Goal: Navigation & Orientation: Find specific page/section

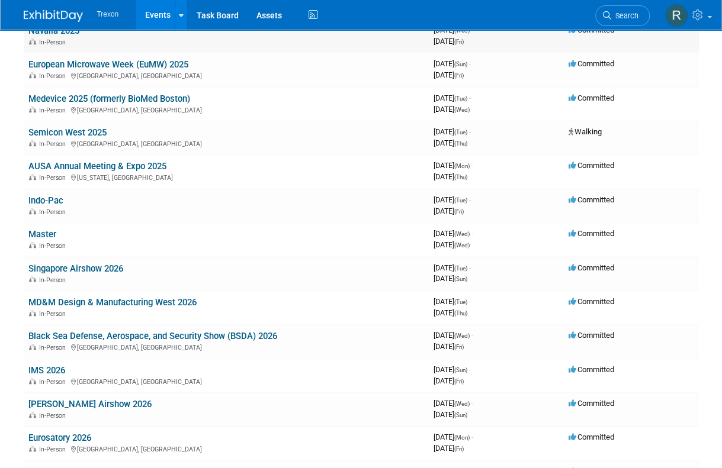
scroll to position [294, 0]
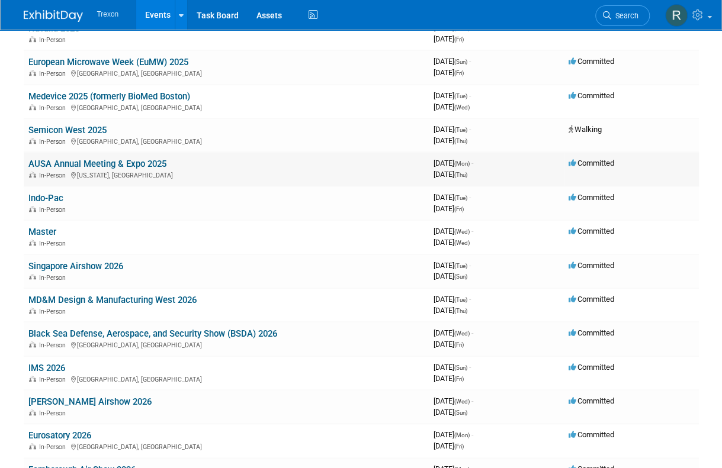
click at [97, 165] on link "AUSA Annual Meeting & Expo 2025" at bounding box center [97, 164] width 138 height 11
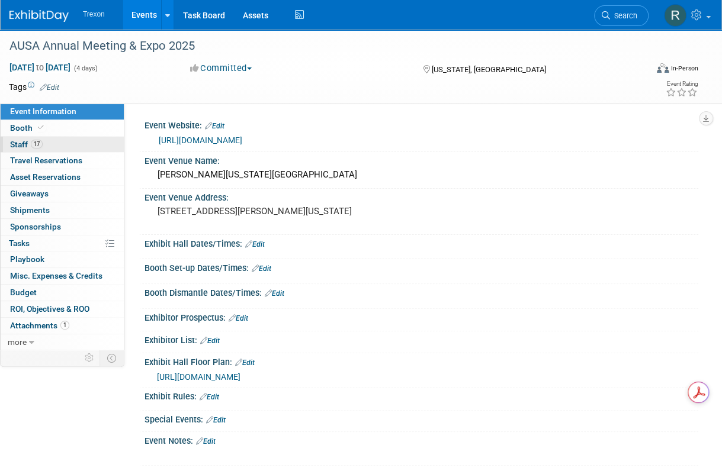
click at [25, 146] on span "Staff 17" at bounding box center [26, 144] width 33 height 9
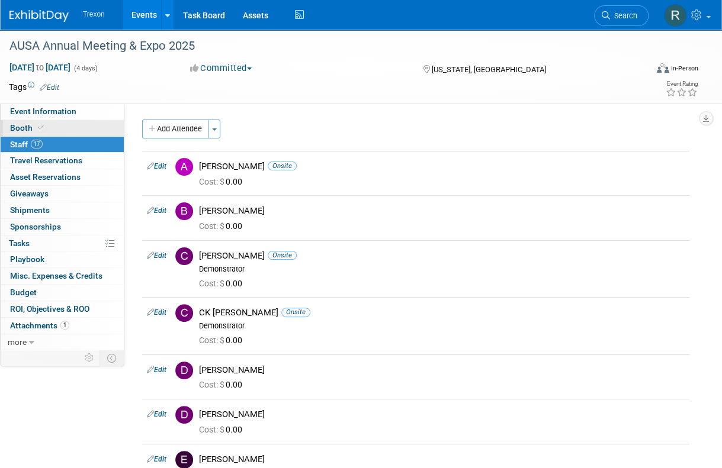
click at [27, 125] on span "Booth" at bounding box center [28, 127] width 36 height 9
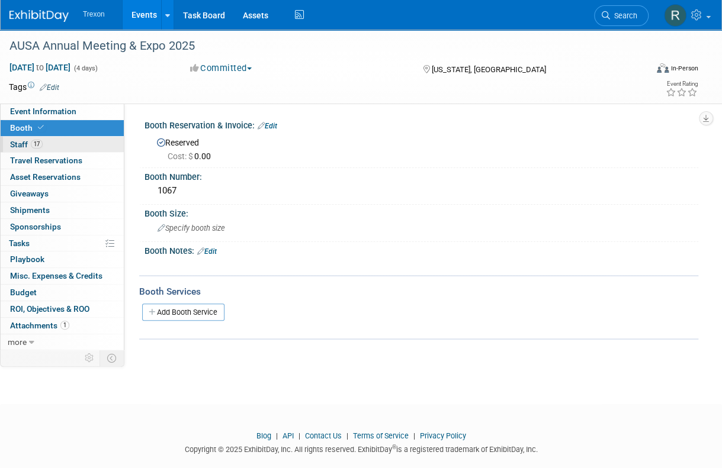
click at [23, 149] on span "Staff 17" at bounding box center [26, 144] width 33 height 9
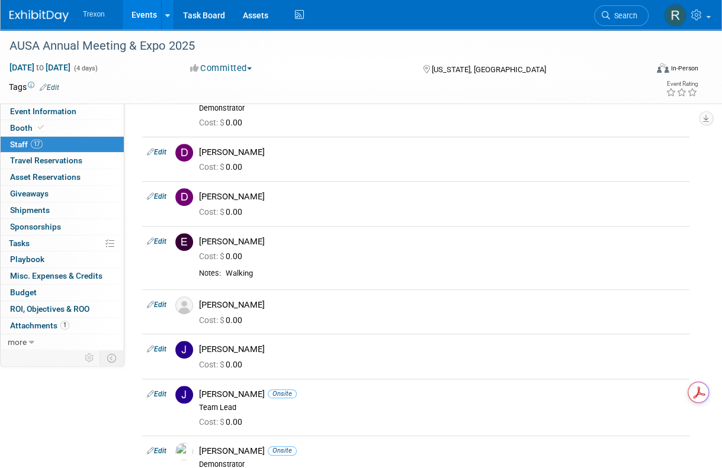
scroll to position [1, 0]
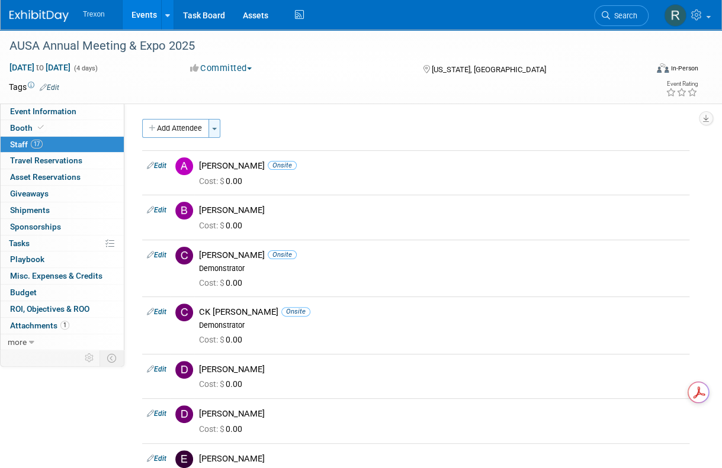
click at [217, 125] on button "Toggle Dropdown" at bounding box center [214, 128] width 12 height 19
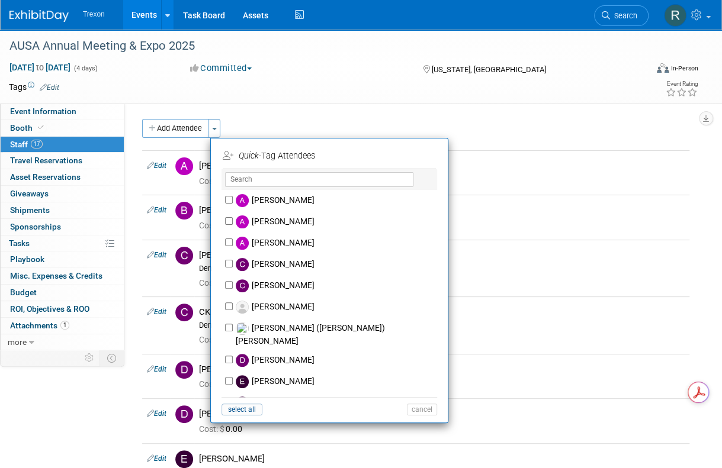
click at [269, 122] on div "Add Attendee Toggle Dropdown Quick -Tag Attendees Apply" at bounding box center [415, 128] width 547 height 19
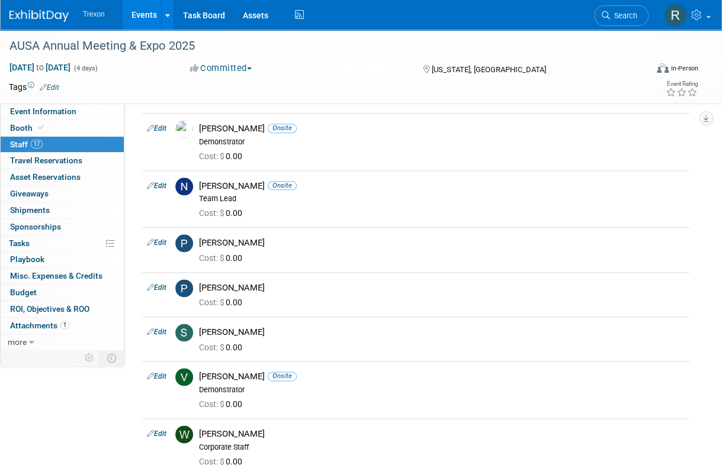
scroll to position [684, 0]
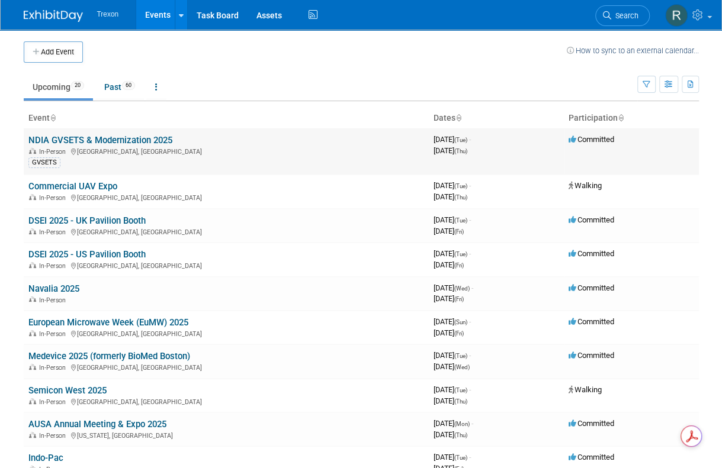
click at [108, 136] on link "NDIA GVSETS & Modernization 2025" at bounding box center [100, 140] width 144 height 11
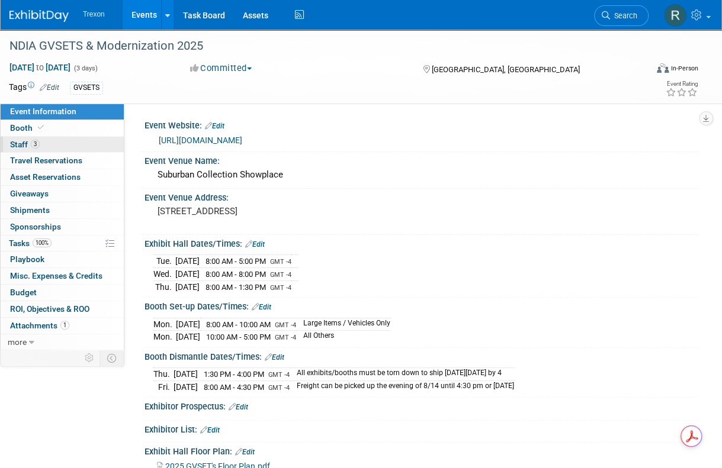
click at [17, 145] on span "Staff 3" at bounding box center [25, 144] width 30 height 9
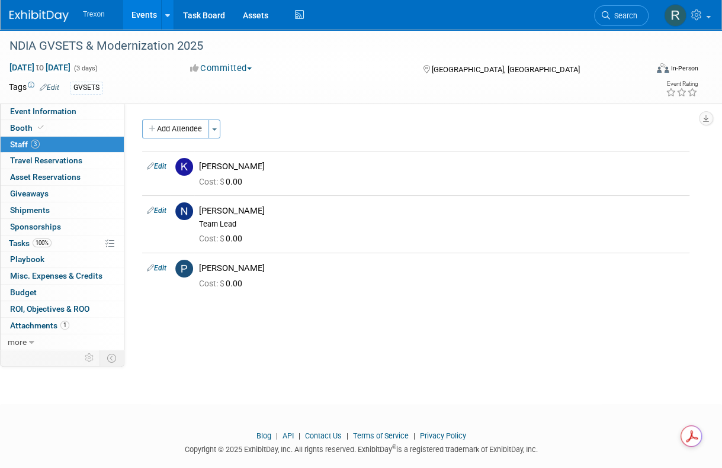
click at [141, 16] on link "Events" at bounding box center [144, 15] width 43 height 30
